Goal: Information Seeking & Learning: Learn about a topic

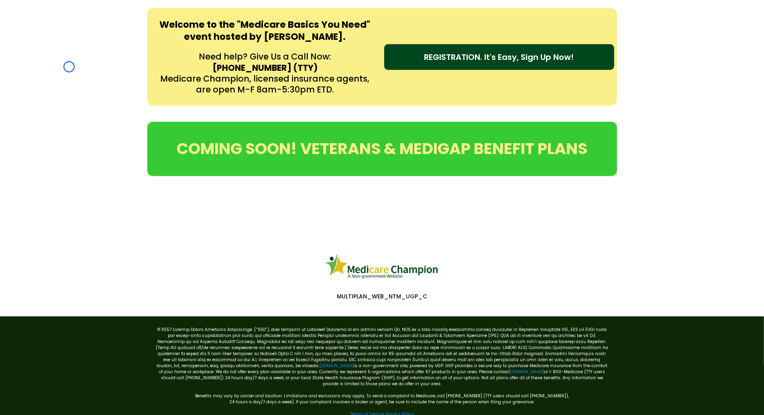
scroll to position [367, 0]
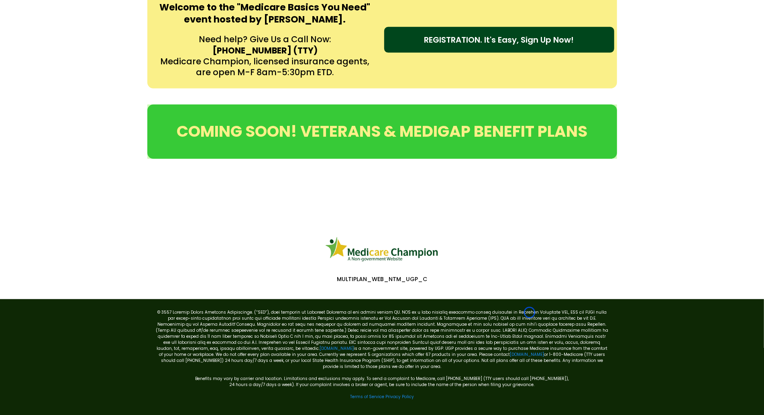
click at [69, 67] on div "Welcome to the "Medicare Basics You Need" event hosted by [PERSON_NAME]. Need h…" at bounding box center [382, 40] width 764 height 114
click at [379, 351] on p "[DOMAIN_NAME] is a non-government site, powered by UGP. UGP provides a secure w…" at bounding box center [382, 339] width 454 height 60
click at [43, 65] on div "Welcome to the "Medicare Basics You Need" event hosted by [PERSON_NAME]. Need h…" at bounding box center [382, 40] width 764 height 114
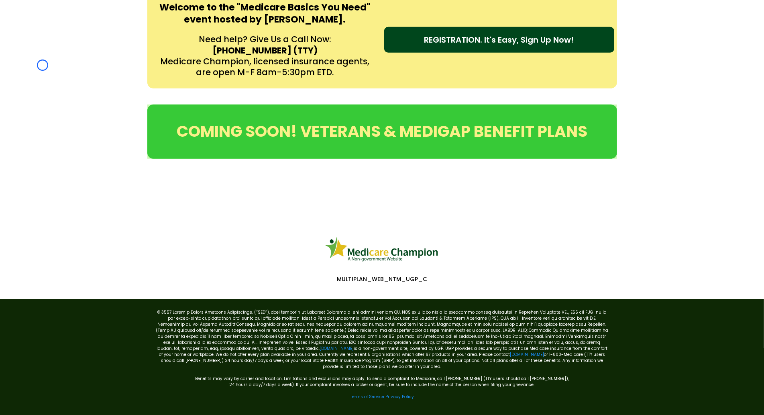
scroll to position [0, 0]
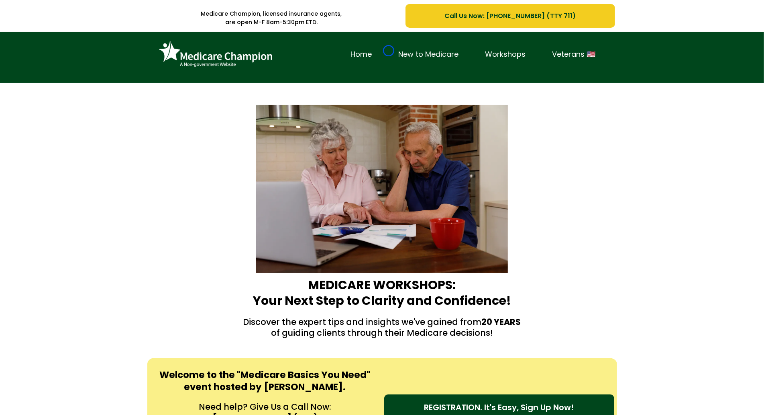
click at [389, 51] on link "New to Medicare" at bounding box center [429, 54] width 87 height 12
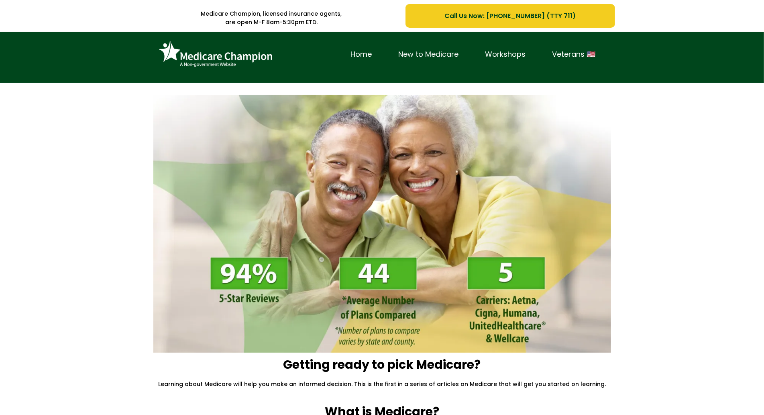
click at [389, 51] on link "New to Medicare" at bounding box center [429, 54] width 87 height 12
click at [42, 80] on div "Home New to Medicare Workshops Veterans 🇺🇸" at bounding box center [382, 57] width 764 height 51
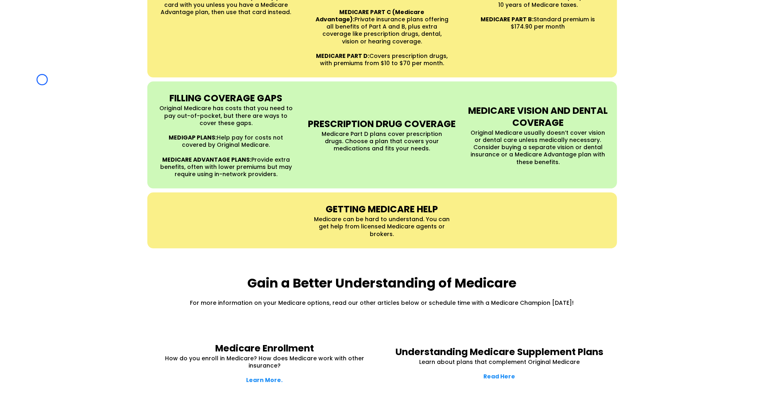
scroll to position [841, 0]
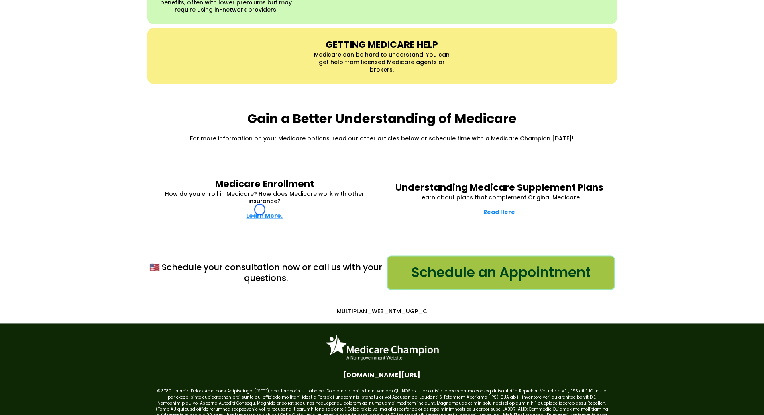
click at [260, 212] on strong "Learn More." at bounding box center [265, 216] width 37 height 8
click at [253, 212] on strong "Learn More." at bounding box center [265, 216] width 37 height 8
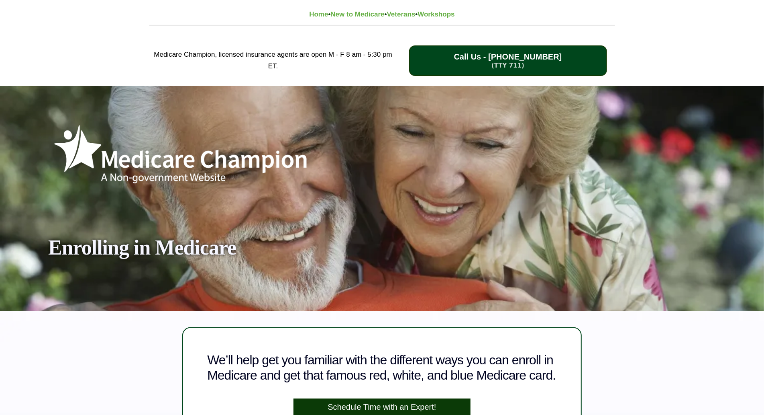
click at [77, 45] on div "Medicare Champion, licensed insurance agents are open M - F 8 am - 5:30 pm ET. …" at bounding box center [382, 60] width 764 height 51
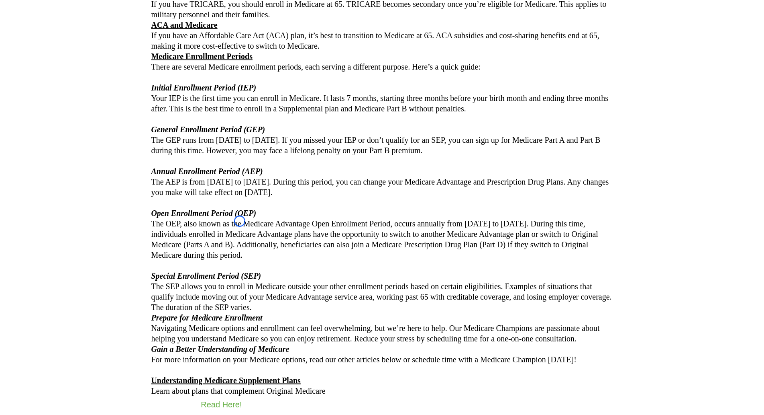
scroll to position [735, 0]
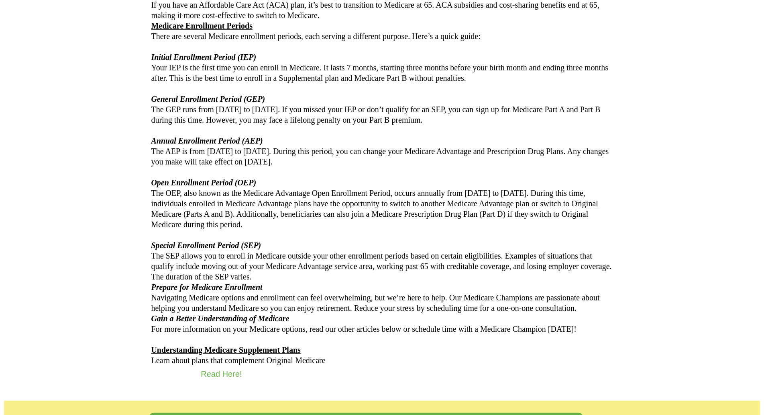
click at [77, 45] on div "Signing Up for Medicare Knowing when to sign up or enroll in Medicare doesn’t h…" at bounding box center [382, 42] width 684 height 685
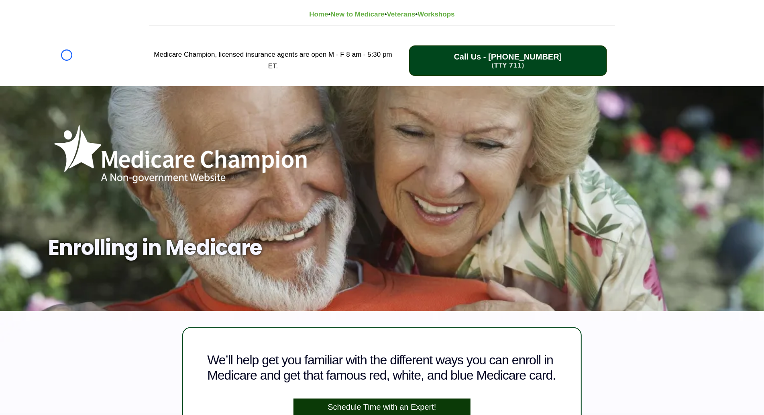
click at [67, 55] on div "Medicare Champion, licensed insurance agents are open M - F 8 am - 5:30 pm ET. …" at bounding box center [382, 60] width 764 height 51
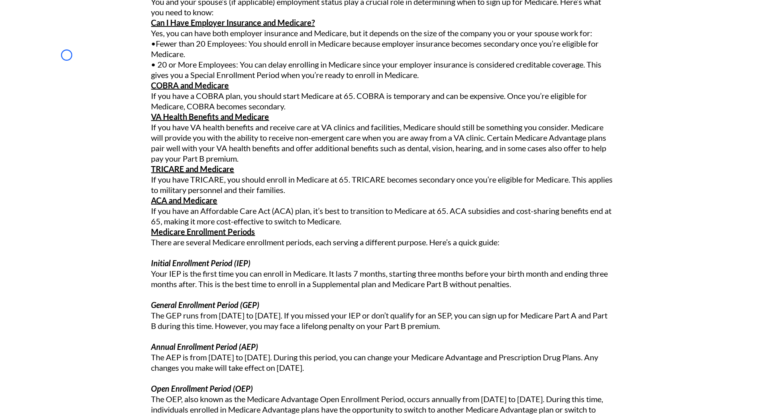
scroll to position [588, 0]
